Goal: Navigation & Orientation: Find specific page/section

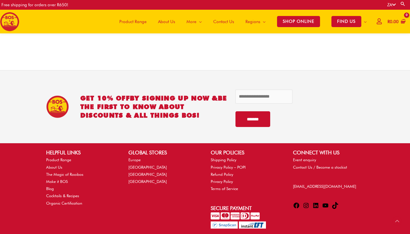
scroll to position [1196, 0]
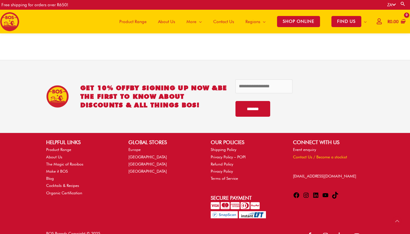
click at [308, 155] on link "Contact Us / Become a stockist" at bounding box center [320, 156] width 54 height 5
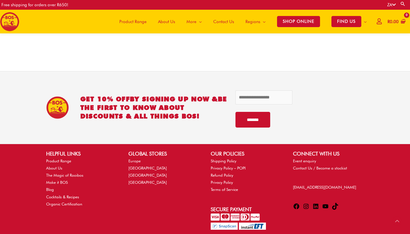
scroll to position [349, 0]
click at [58, 166] on link "About Us" at bounding box center [54, 168] width 16 height 5
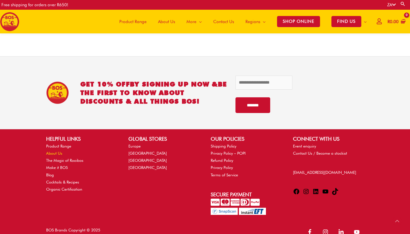
scroll to position [810, 0]
